Goal: Transaction & Acquisition: Subscribe to service/newsletter

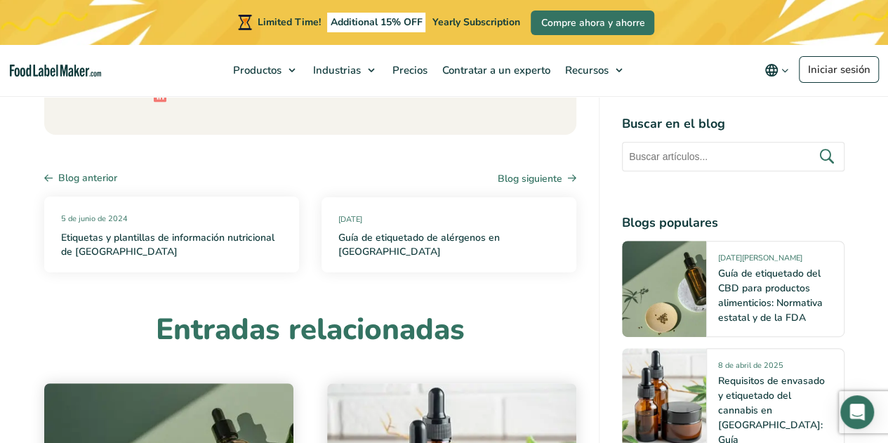
scroll to position [8095, 0]
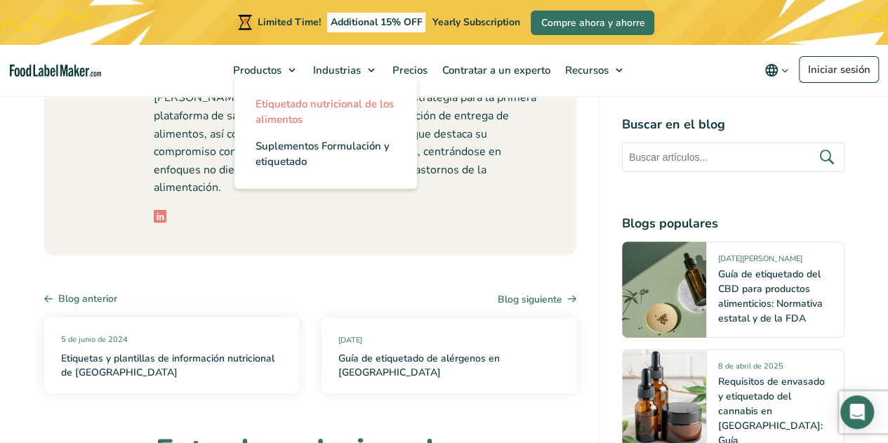
click at [345, 113] on link "Etiquetado nutricional de los alimentos" at bounding box center [325, 112] width 182 height 42
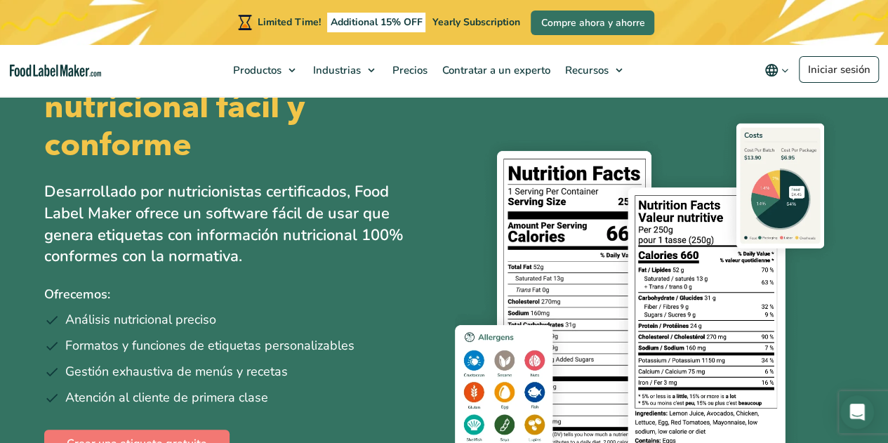
scroll to position [86, 0]
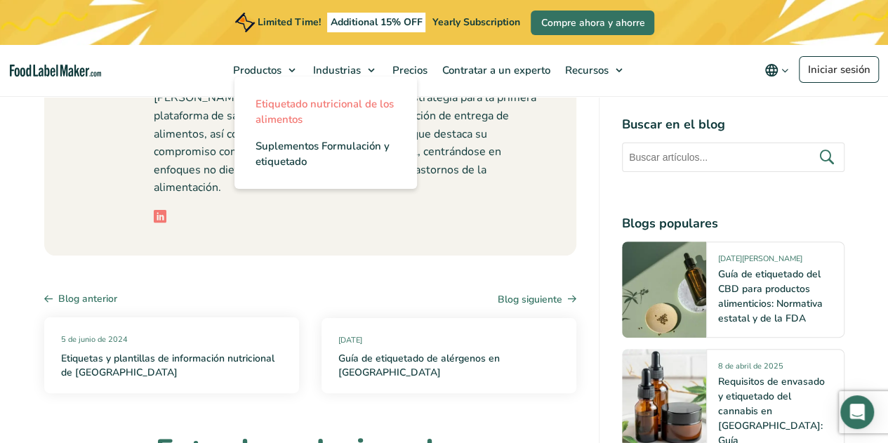
click at [339, 114] on link "Etiquetado nutricional de los alimentos" at bounding box center [325, 112] width 182 height 42
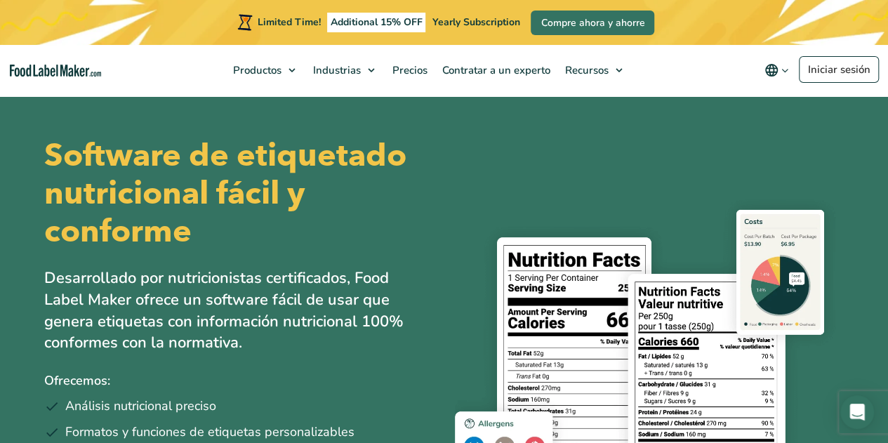
click at [774, 67] on icon "main navigation" at bounding box center [771, 70] width 13 height 13
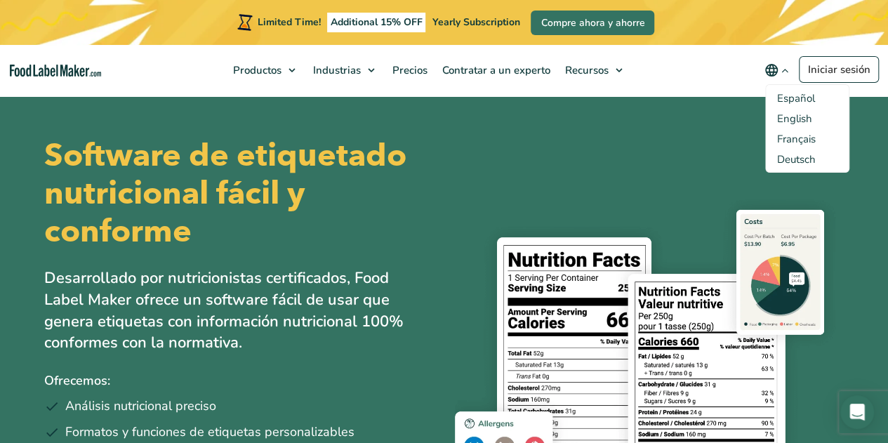
click at [804, 95] on span "Español" at bounding box center [796, 98] width 38 height 14
click at [0, 0] on input "Español" at bounding box center [0, 0] width 0 height 0
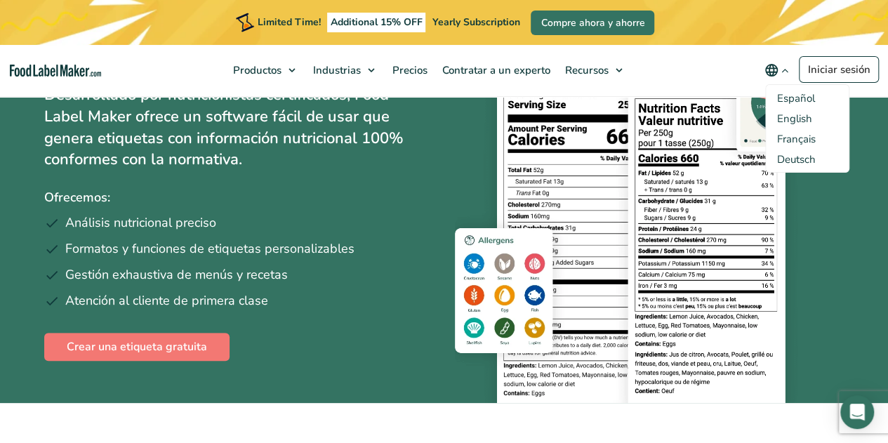
scroll to position [187, 0]
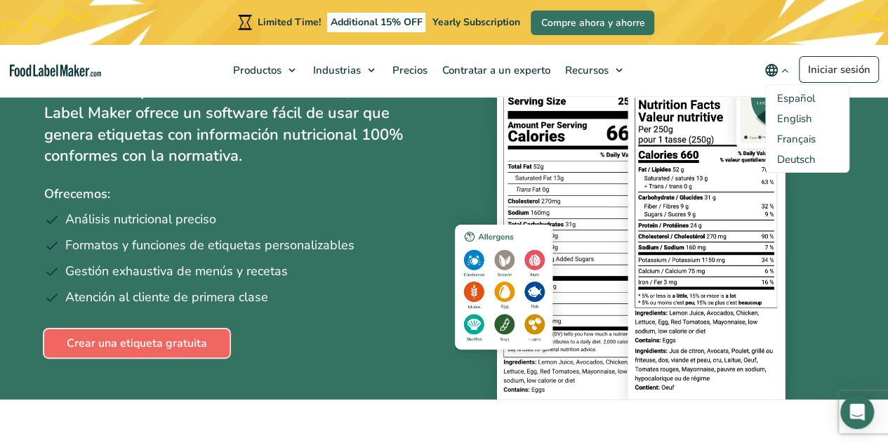
click at [103, 351] on link "Crear una etiqueta gratuita" at bounding box center [136, 343] width 185 height 28
